Goal: Find specific page/section: Find specific page/section

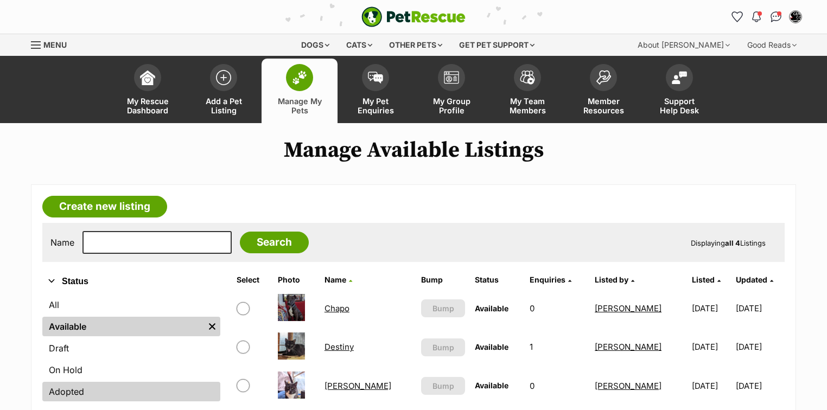
click at [75, 390] on link "Adopted" at bounding box center [131, 392] width 178 height 20
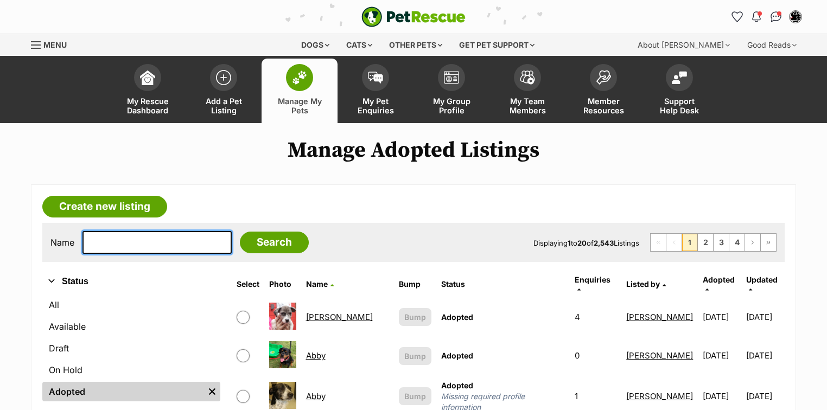
click at [104, 241] on input "text" at bounding box center [156, 242] width 149 height 23
type input "luna"
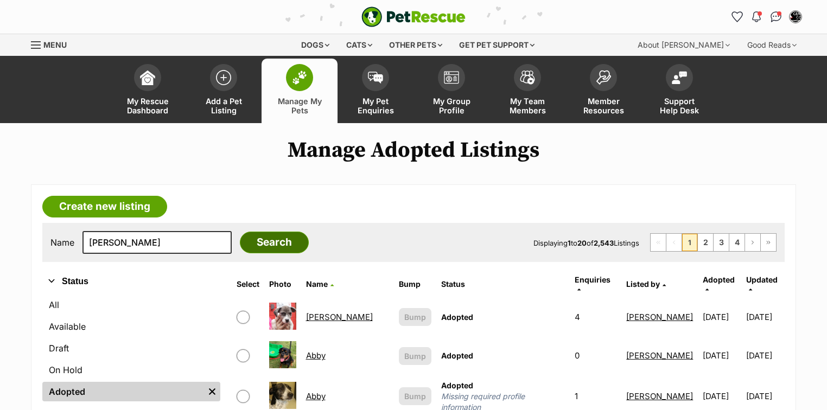
click at [243, 240] on input "Search" at bounding box center [274, 243] width 69 height 22
